Goal: Check status: Check status

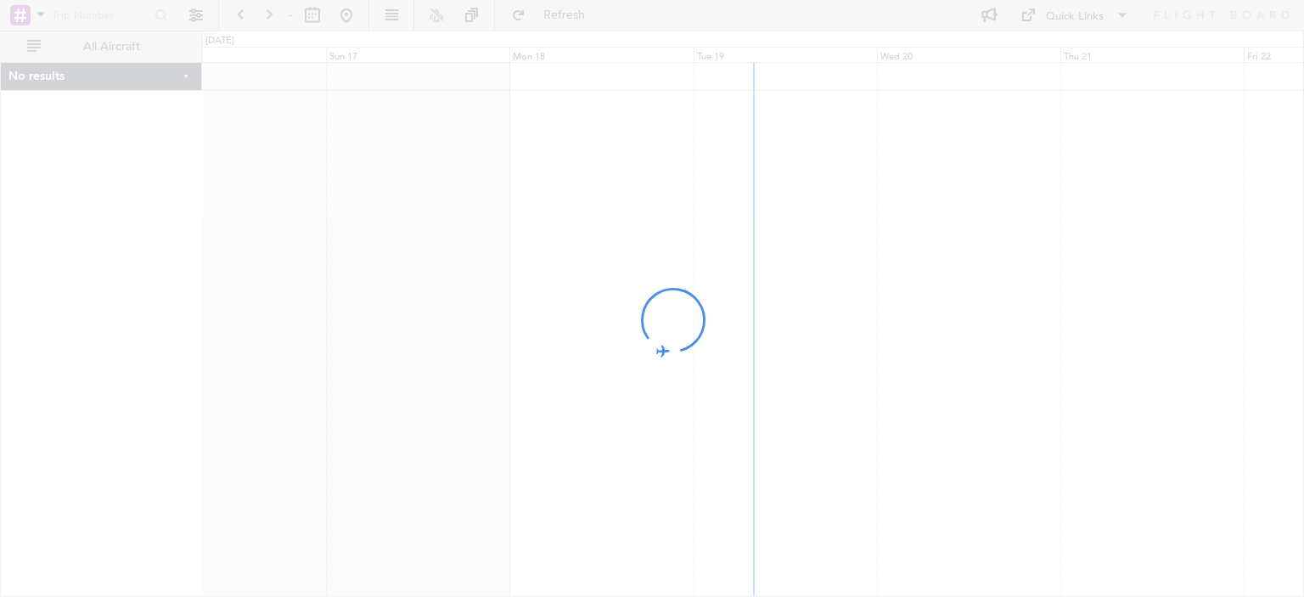
drag, startPoint x: 876, startPoint y: 199, endPoint x: 705, endPoint y: 206, distance: 170.7
click at [707, 206] on div at bounding box center [652, 298] width 1304 height 597
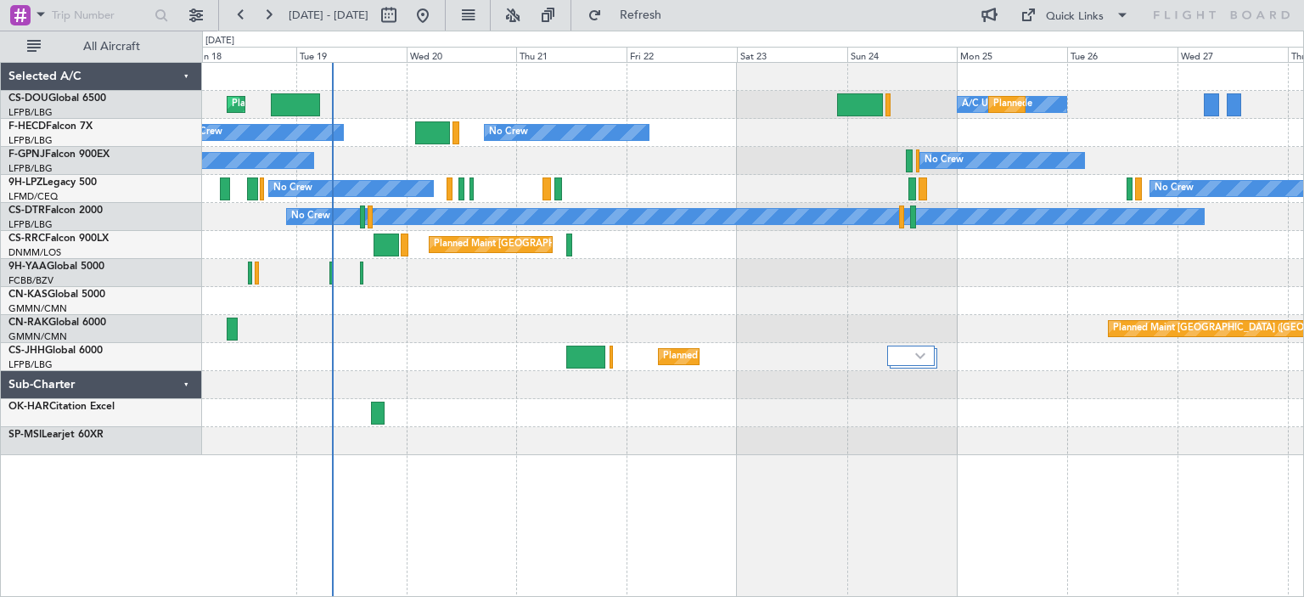
click at [429, 468] on div "Planned Maint [GEOGRAPHIC_DATA] ([GEOGRAPHIC_DATA]) A/C Unavailable Planned Mai…" at bounding box center [753, 329] width 1102 height 535
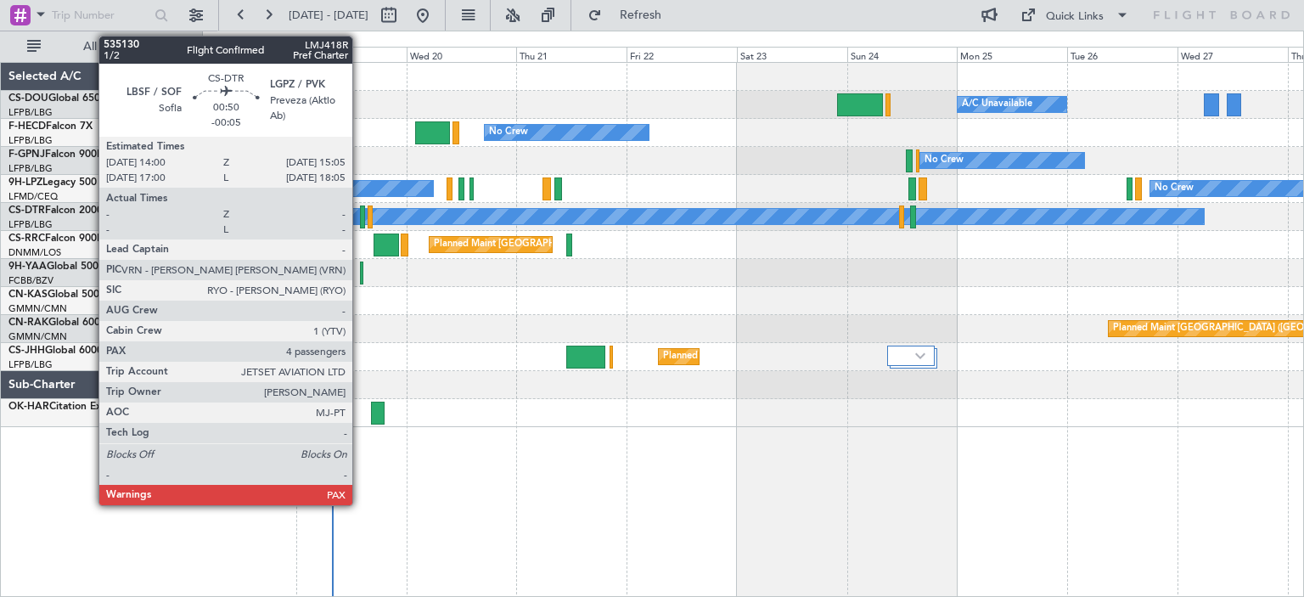
click at [360, 211] on div at bounding box center [362, 216] width 5 height 23
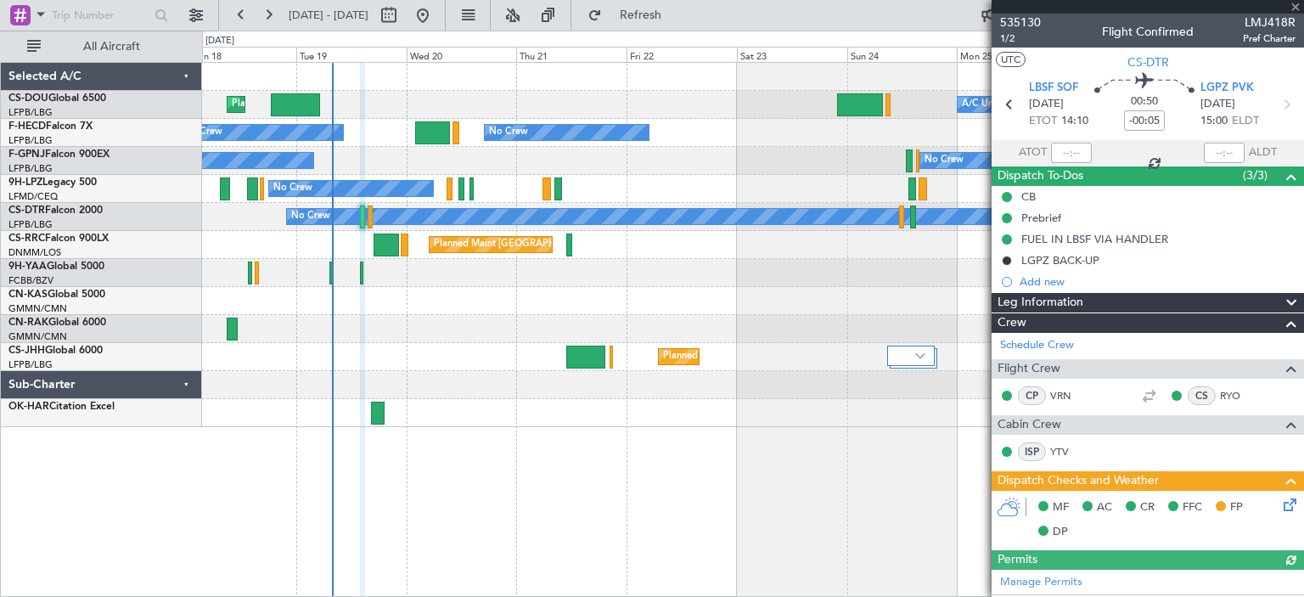
scroll to position [170, 0]
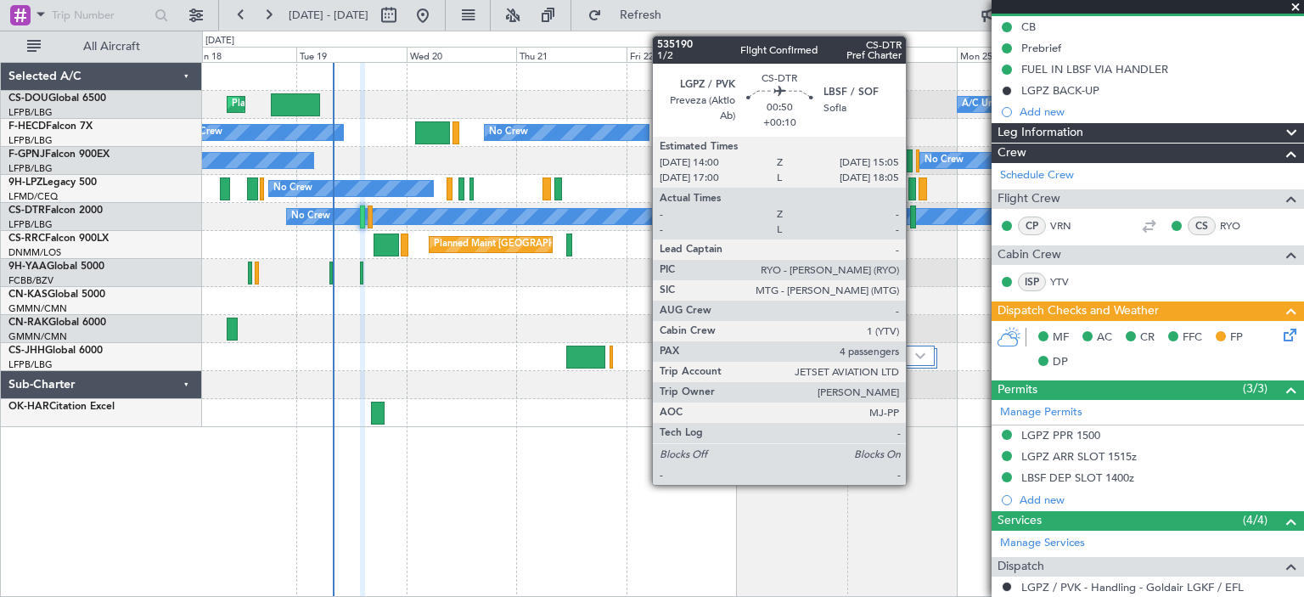
click at [913, 209] on div at bounding box center [912, 216] width 5 height 23
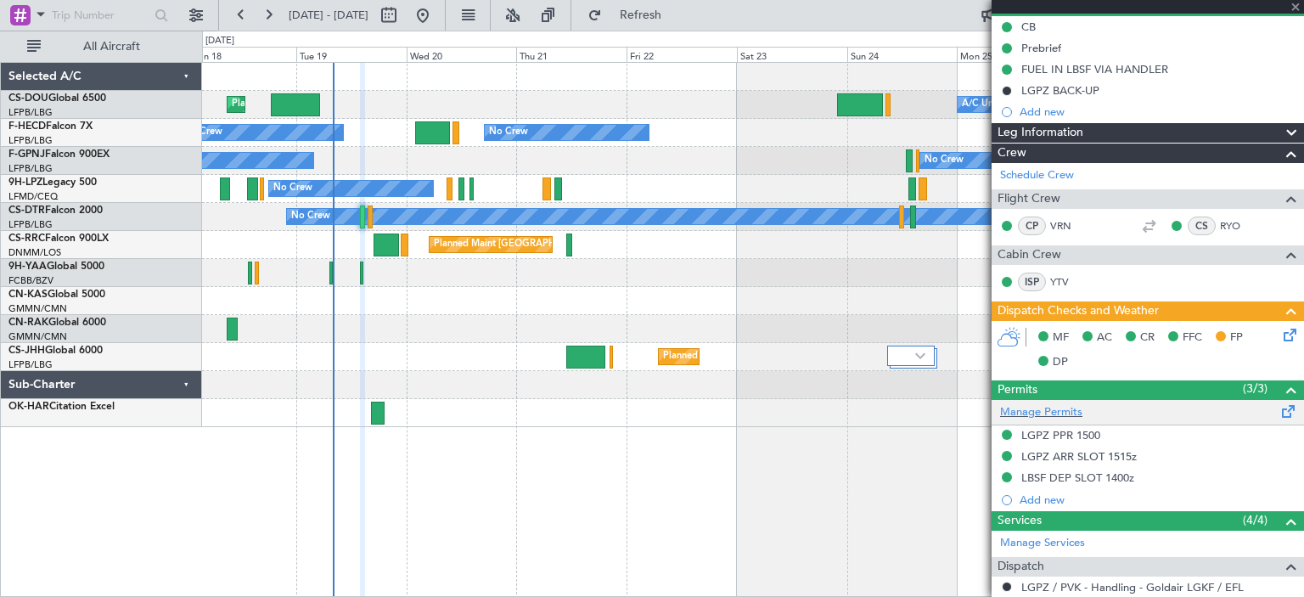
type input "+00:10"
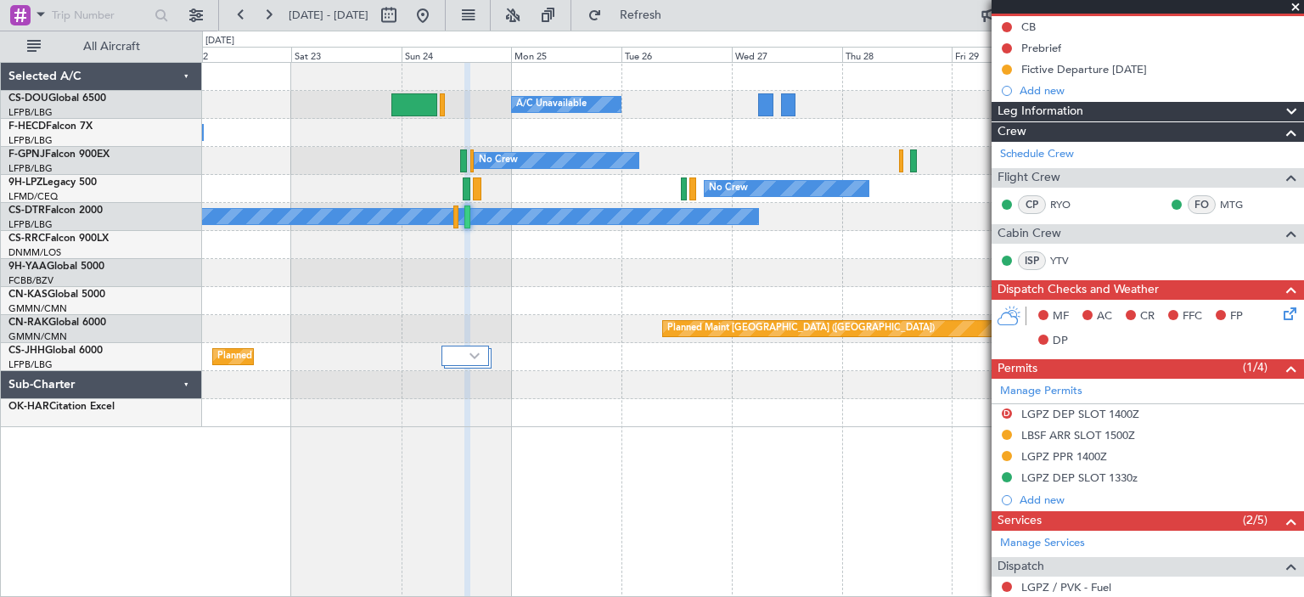
click at [280, 423] on div "Planned Maint [GEOGRAPHIC_DATA] ([GEOGRAPHIC_DATA]) A/C Unavailable No Crew Pla…" at bounding box center [752, 245] width 1101 height 364
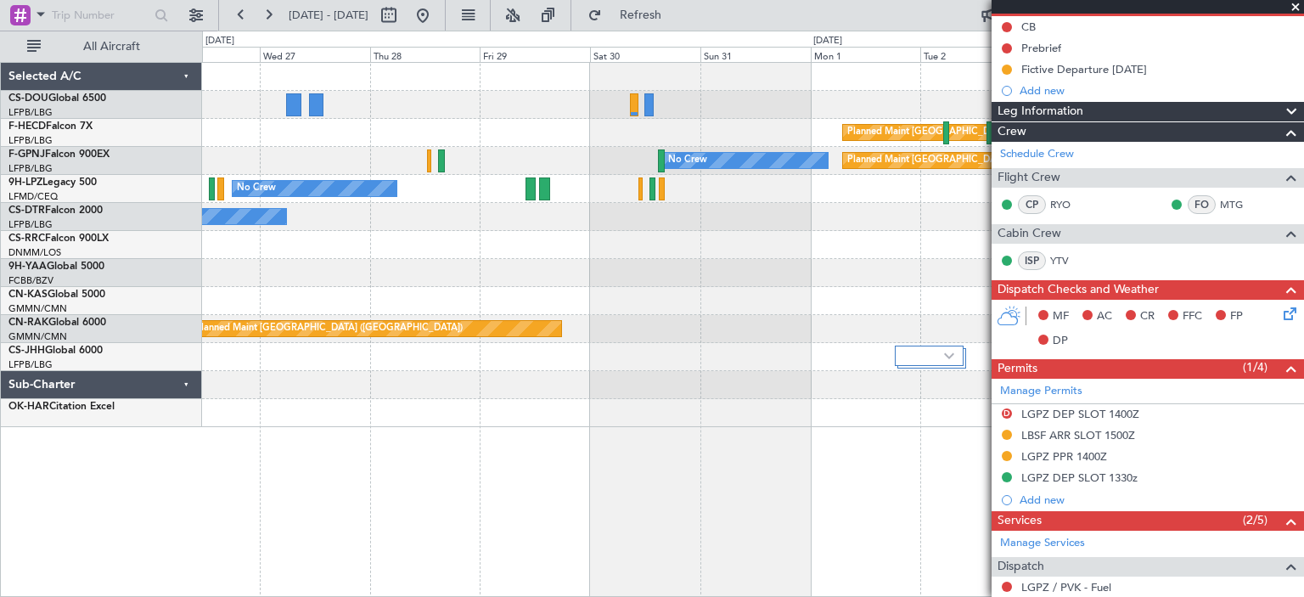
click at [297, 423] on div "Planned Maint [GEOGRAPHIC_DATA] ([GEOGRAPHIC_DATA]) A/C Unavailable Planned Mai…" at bounding box center [752, 245] width 1101 height 364
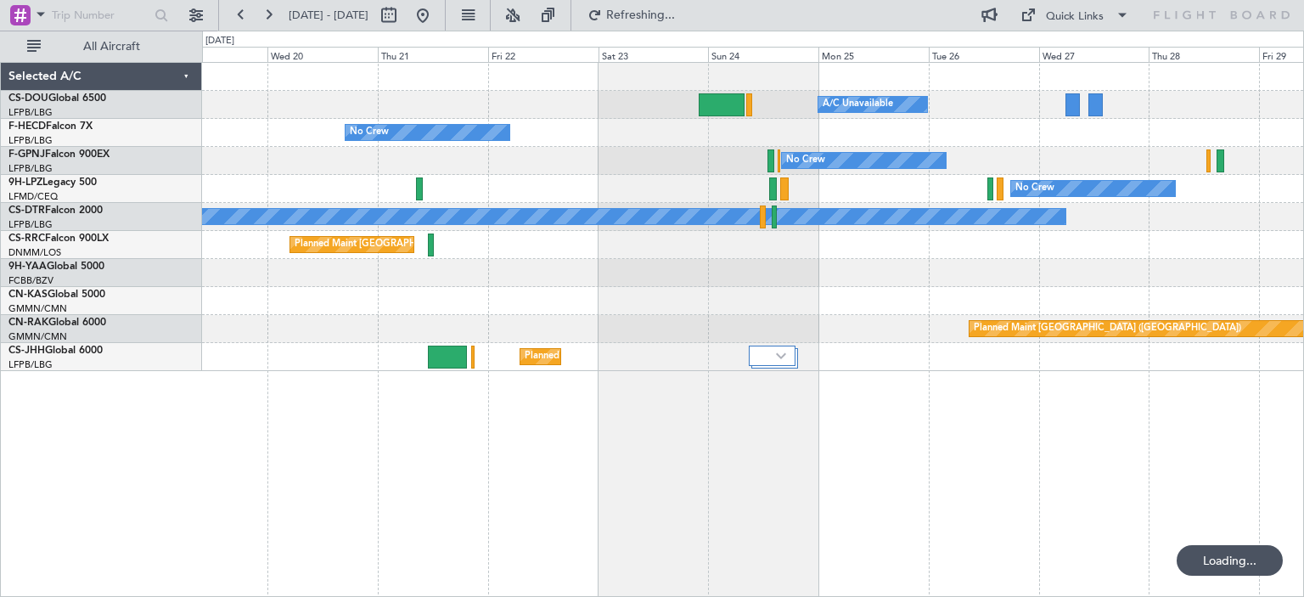
click at [404, 449] on div "Planned Maint [GEOGRAPHIC_DATA] ([GEOGRAPHIC_DATA]) A/C Unavailable Planned Mai…" at bounding box center [753, 329] width 1102 height 535
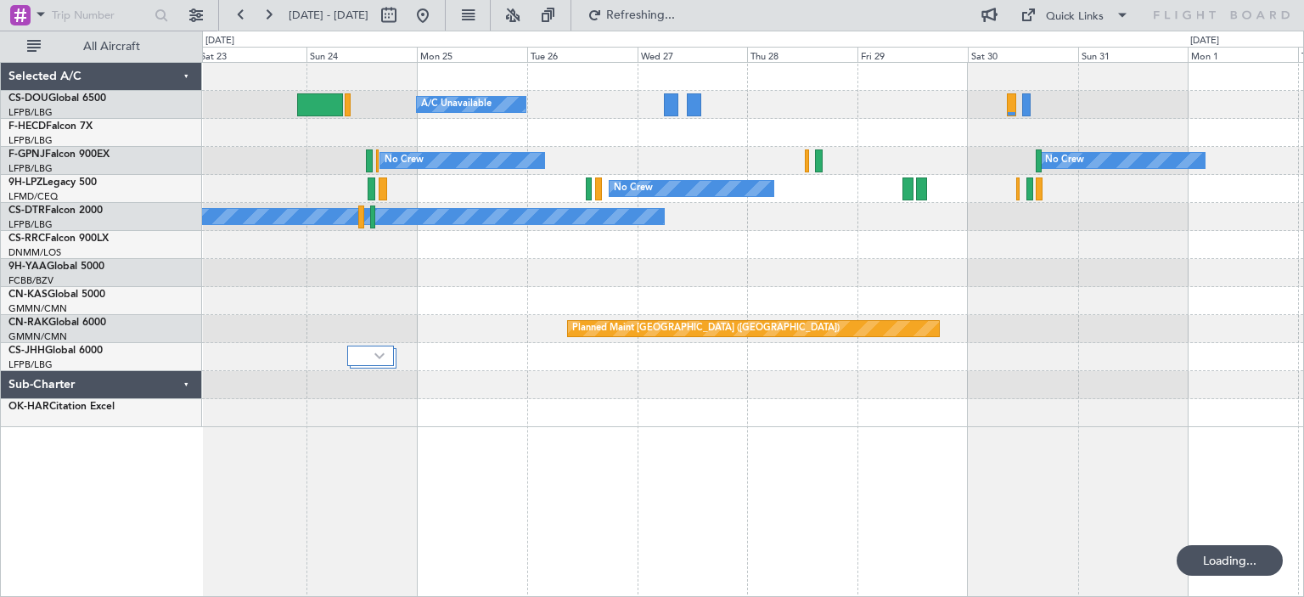
click at [556, 478] on div "Planned Maint Paris (Le Bourget) A/C Unavailable No Crew Planned Maint Paris (L…" at bounding box center [753, 329] width 1102 height 535
